Goal: Transaction & Acquisition: Book appointment/travel/reservation

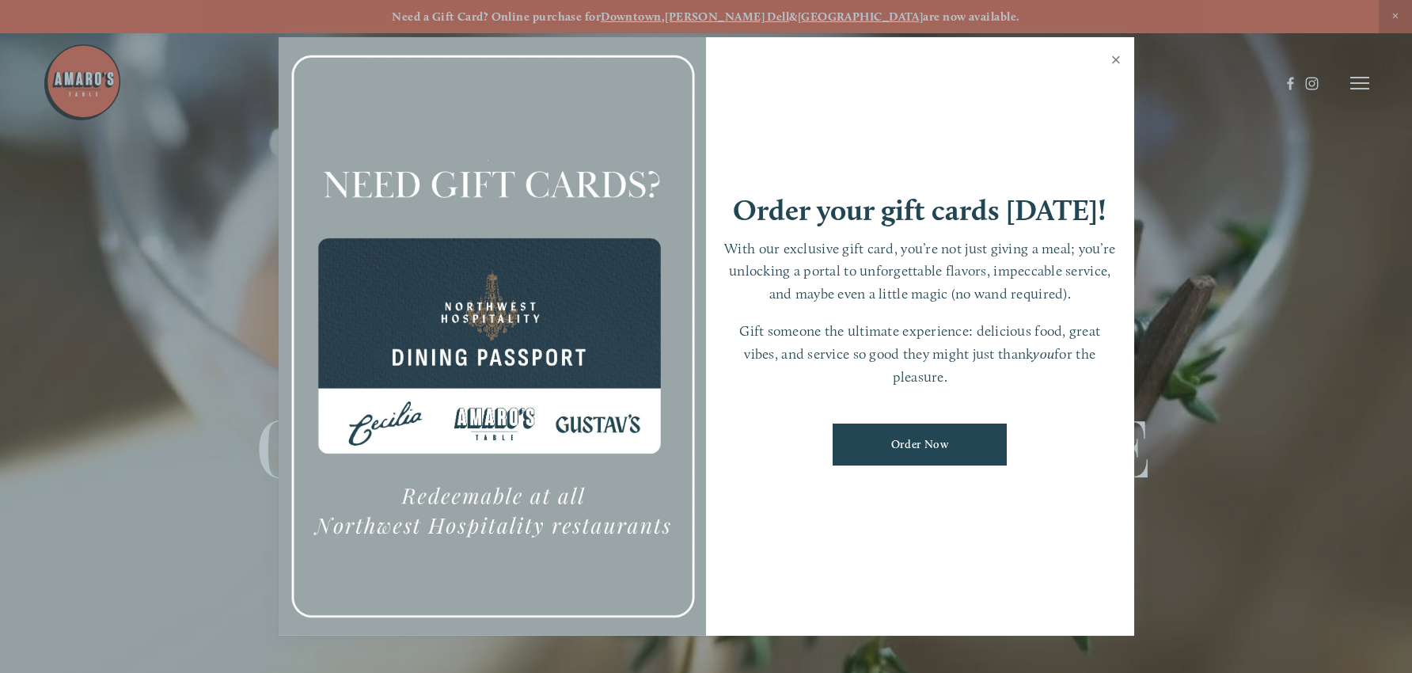
click at [1115, 62] on link "Close" at bounding box center [1116, 62] width 31 height 44
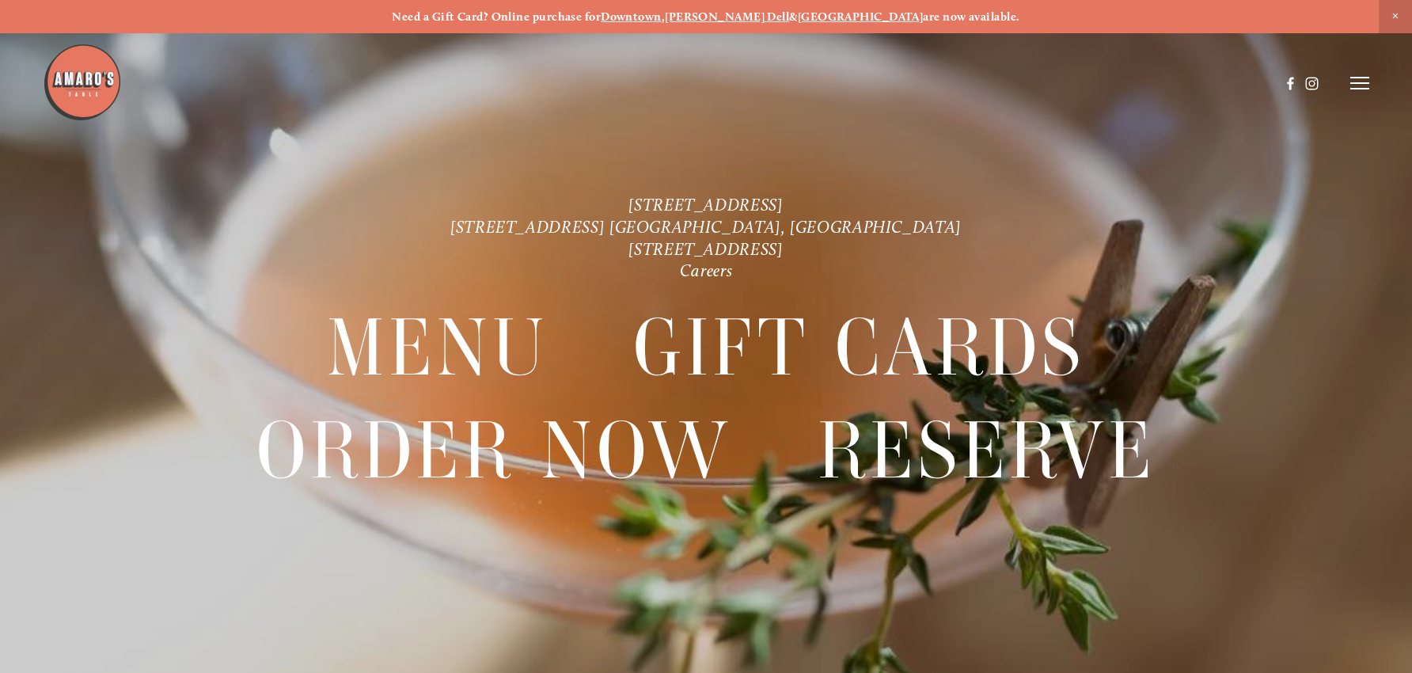
click at [1369, 82] on icon at bounding box center [1360, 83] width 19 height 14
click at [1369, 82] on div at bounding box center [1360, 83] width 19 height 14
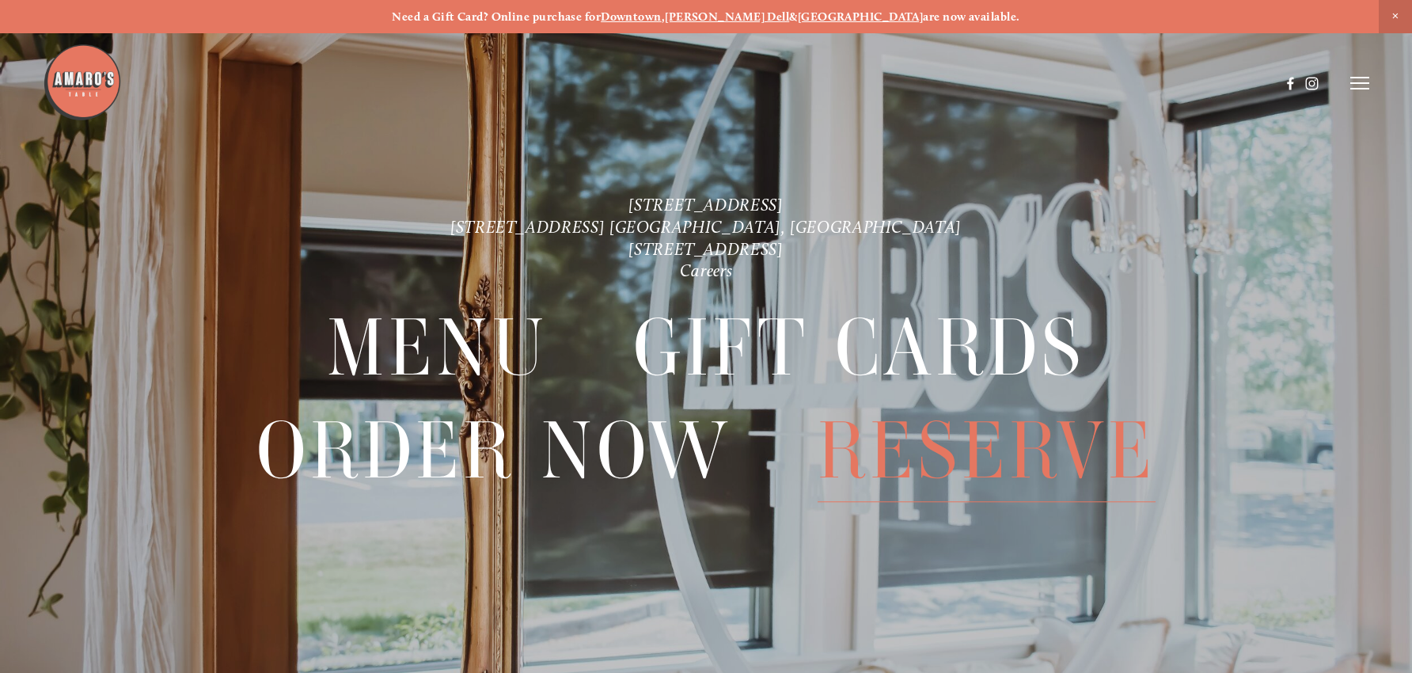
click at [1005, 446] on span "Reserve" at bounding box center [987, 452] width 338 height 102
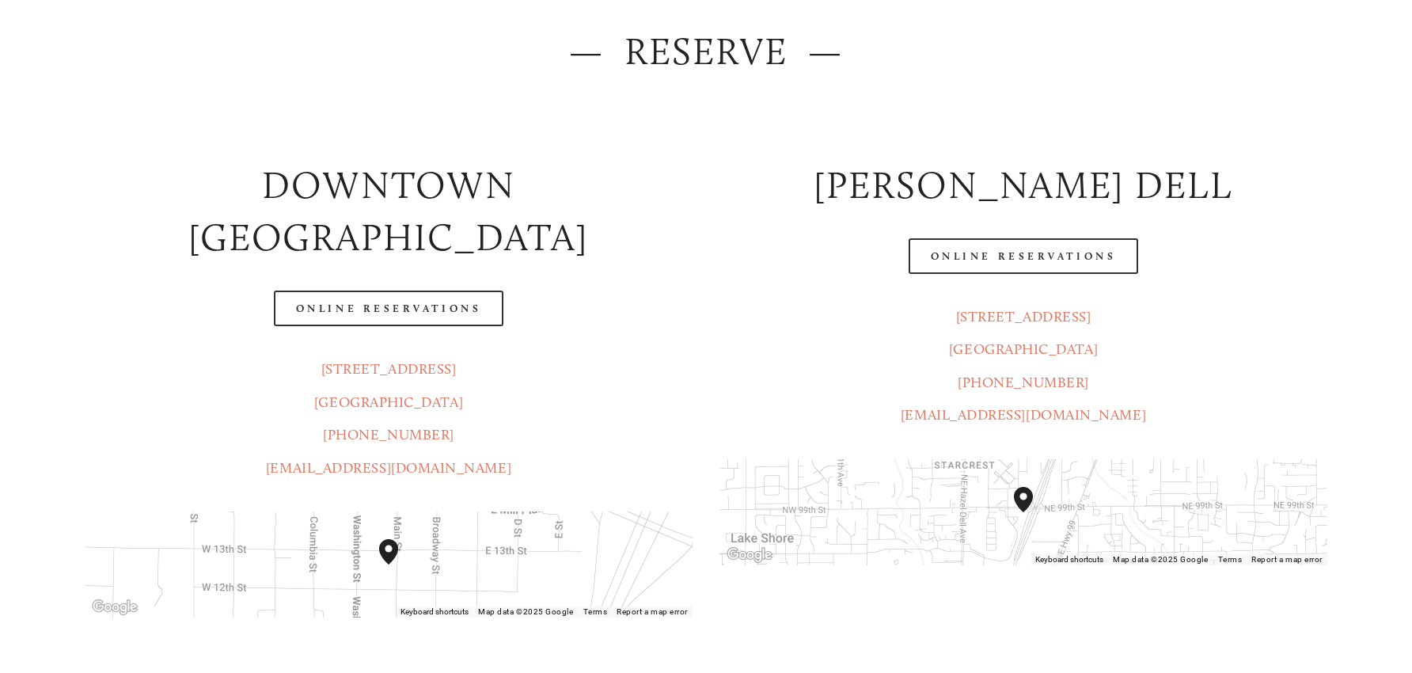
scroll to position [240, 0]
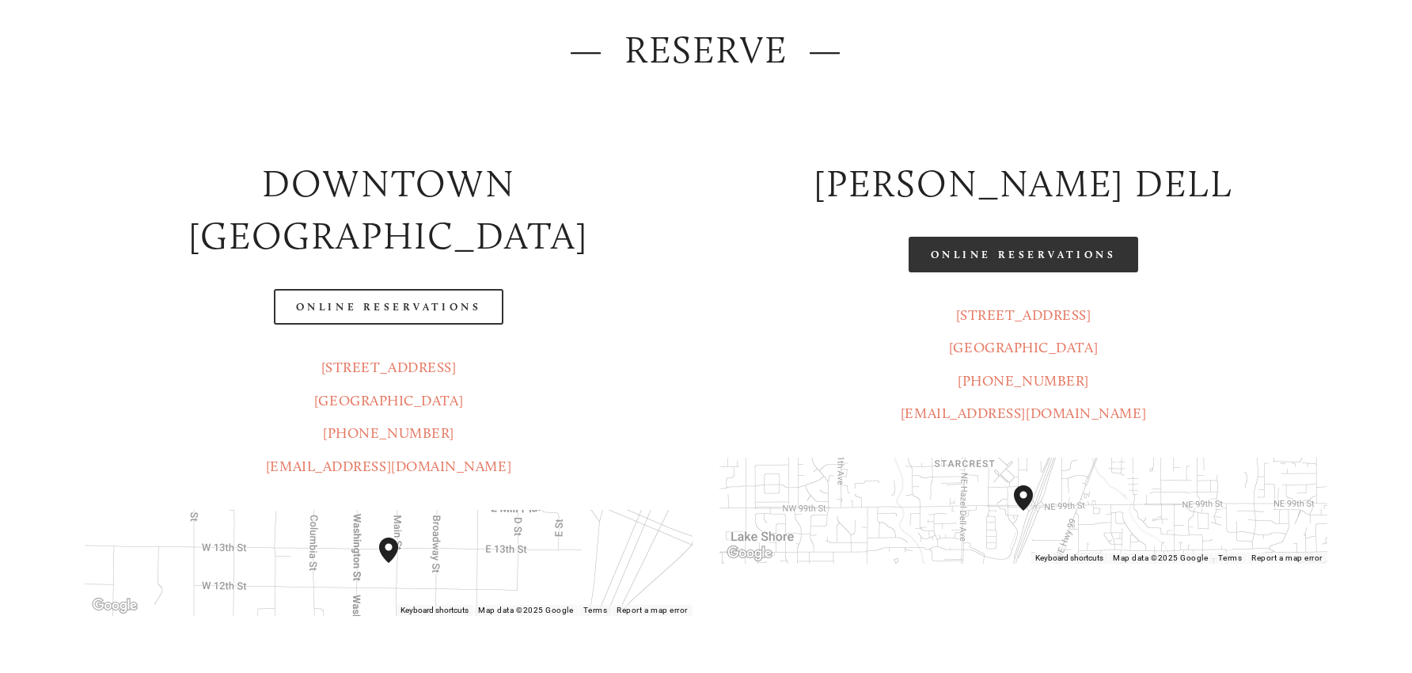
click at [973, 253] on link "Online Reservations" at bounding box center [1024, 255] width 230 height 36
